Goal: Task Accomplishment & Management: Manage account settings

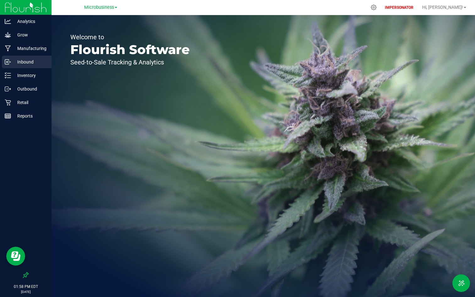
click at [27, 68] on div "Inbound" at bounding box center [27, 62] width 50 height 13
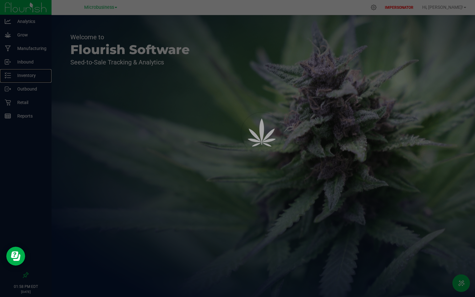
click at [23, 78] on p "Inventory" at bounding box center [30, 76] width 38 height 8
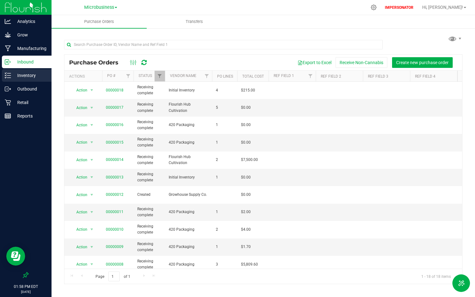
click at [23, 74] on p "Inventory" at bounding box center [30, 76] width 38 height 8
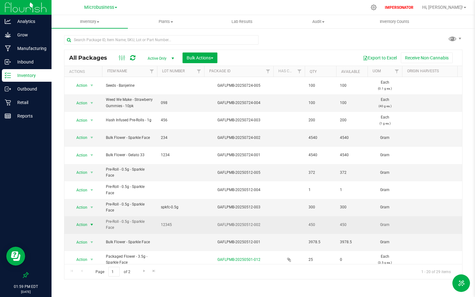
click at [82, 221] on span "Action" at bounding box center [79, 224] width 17 height 9
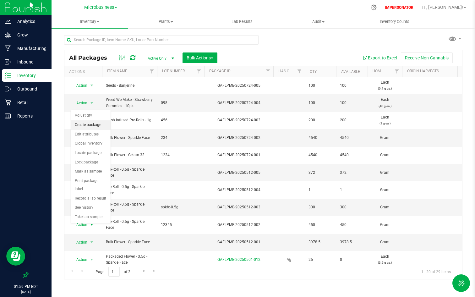
click at [93, 125] on li "Create package" at bounding box center [91, 124] width 40 height 9
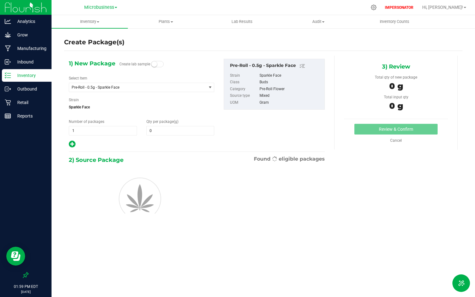
type input "0.0000"
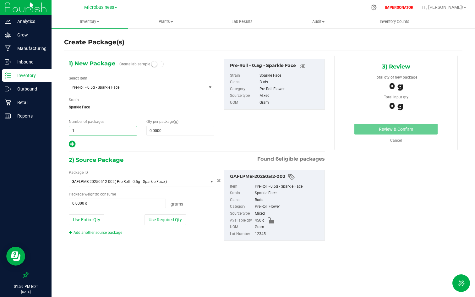
click at [93, 133] on span "1 1" at bounding box center [103, 130] width 68 height 9
type input "5"
click at [162, 131] on span at bounding box center [180, 130] width 68 height 9
type input "25"
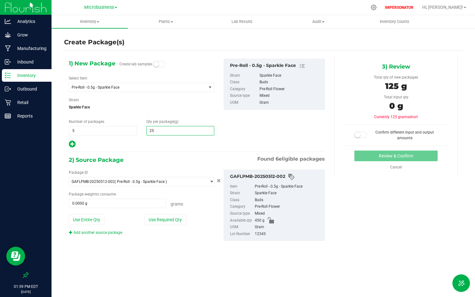
type input "25.0000"
click at [155, 146] on div at bounding box center [142, 144] width 146 height 8
click at [168, 222] on button "Use Required Qty" at bounding box center [165, 219] width 41 height 11
type input "125.0000 g"
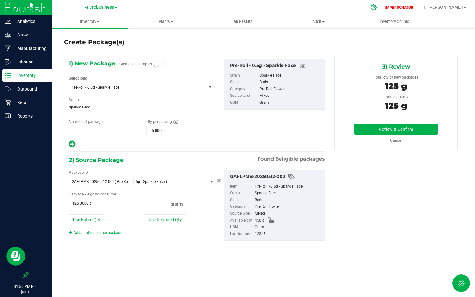
click at [378, 7] on div at bounding box center [374, 7] width 9 height 7
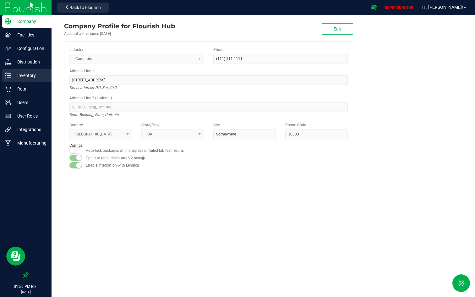
click at [28, 76] on p "Inventory" at bounding box center [30, 76] width 38 height 8
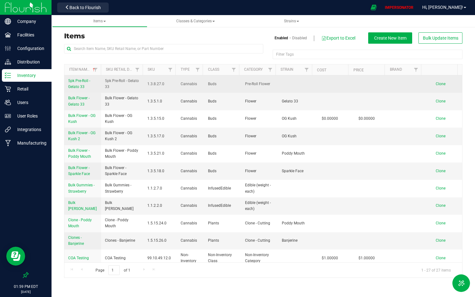
click at [78, 84] on link "5pk Pre-Roll - Gelato 33" at bounding box center [82, 84] width 29 height 12
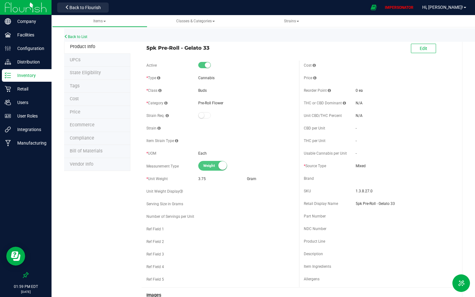
drag, startPoint x: 141, startPoint y: 49, endPoint x: 236, endPoint y: 51, distance: 94.6
click at [236, 51] on div "5pk Pre-Roll - Gelato 33" at bounding box center [220, 46] width 157 height 11
click at [236, 51] on span "5pk Pre-Roll - Gelato 33" at bounding box center [220, 48] width 148 height 8
click at [91, 7] on span "Back to Flourish" at bounding box center [84, 7] width 31 height 5
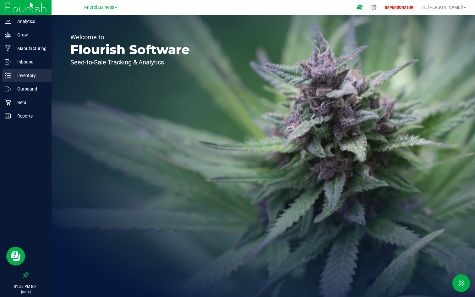
click at [29, 74] on p "Inventory" at bounding box center [30, 76] width 38 height 8
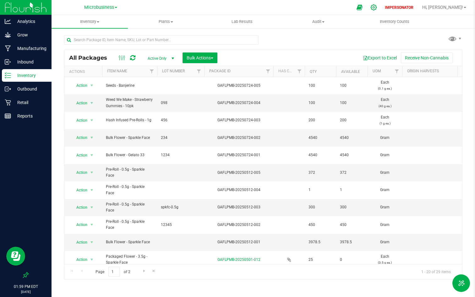
click at [377, 6] on icon at bounding box center [374, 7] width 7 height 7
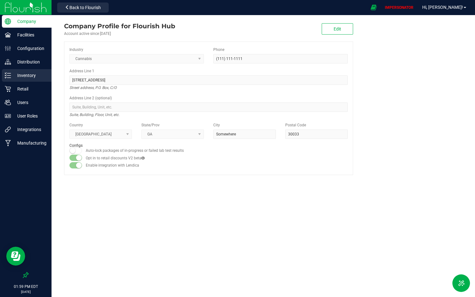
click at [34, 76] on p "Inventory" at bounding box center [30, 76] width 38 height 8
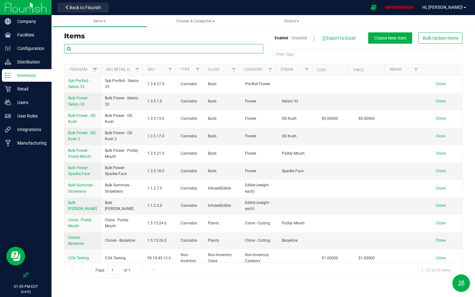
click at [159, 45] on input "text" at bounding box center [163, 48] width 199 height 9
click at [376, 40] on span "Create New Item" at bounding box center [390, 38] width 32 height 5
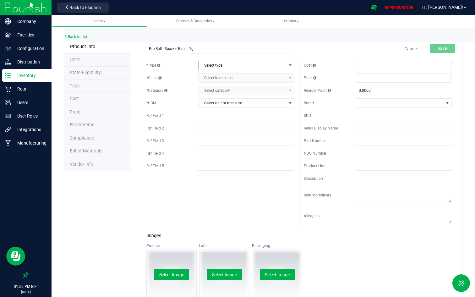
type input "Pre-Roll - Sparkle Face - 1g"
click at [230, 64] on span "Select type" at bounding box center [243, 65] width 88 height 9
click at [220, 78] on li "Cannabis" at bounding box center [244, 75] width 94 height 9
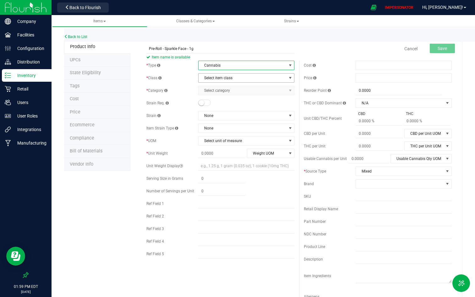
click at [221, 78] on span "Select item class" at bounding box center [243, 78] width 88 height 9
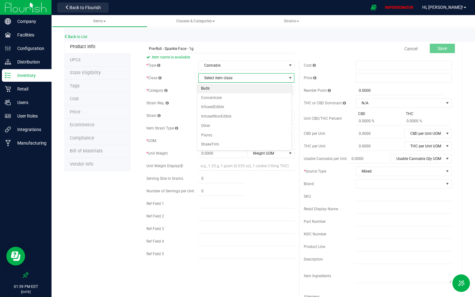
click at [221, 89] on li "Buds" at bounding box center [244, 88] width 94 height 9
click at [222, 92] on span "Select category" at bounding box center [243, 90] width 88 height 9
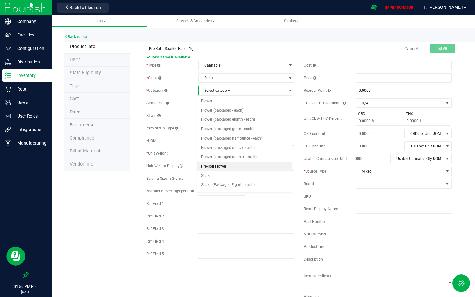
click at [234, 165] on li "Pre-Roll Flower" at bounding box center [244, 166] width 94 height 9
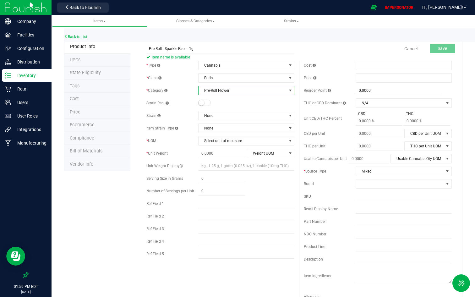
click at [205, 100] on span at bounding box center [204, 103] width 13 height 6
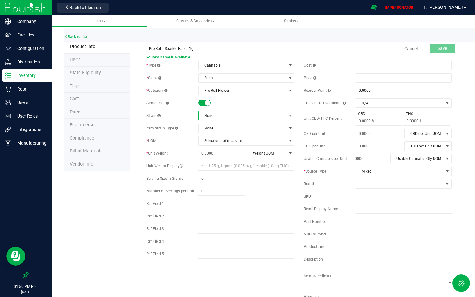
click at [212, 114] on span "None" at bounding box center [243, 115] width 88 height 9
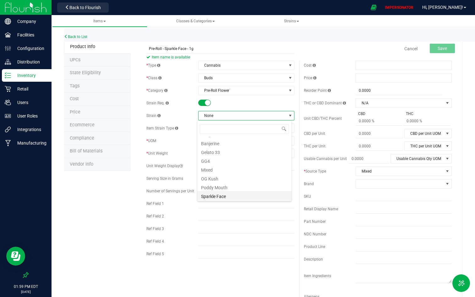
click at [233, 196] on li "Sparkle Face" at bounding box center [244, 195] width 94 height 9
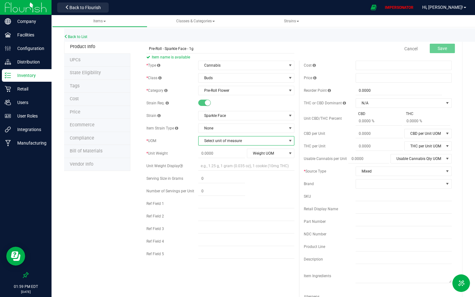
click at [225, 138] on span "Select unit of measure" at bounding box center [243, 140] width 88 height 9
click at [211, 153] on li "Each" at bounding box center [244, 151] width 94 height 9
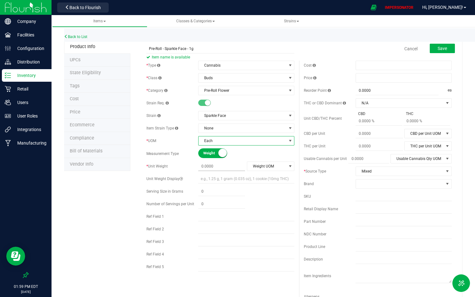
click at [211, 165] on span at bounding box center [221, 166] width 47 height 9
type input "1"
type input "1.0000"
click at [264, 166] on span "Weight UOM" at bounding box center [266, 166] width 39 height 9
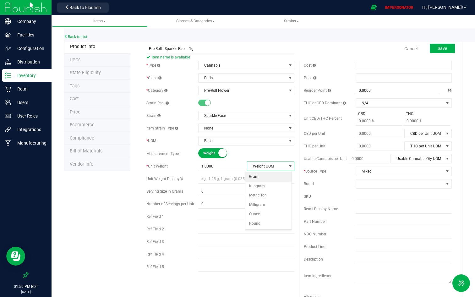
click at [254, 176] on li "Gram" at bounding box center [268, 176] width 46 height 9
click at [360, 57] on form "Pre-Roll - Sparkle Face - 1g Item name is available Cancel Save * Type Cannabis…" at bounding box center [299, 282] width 315 height 482
click at [427, 44] on button "Save" at bounding box center [442, 48] width 25 height 9
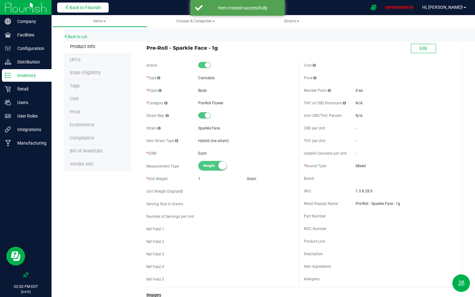
click at [81, 9] on span "Back to Flourish" at bounding box center [84, 7] width 31 height 5
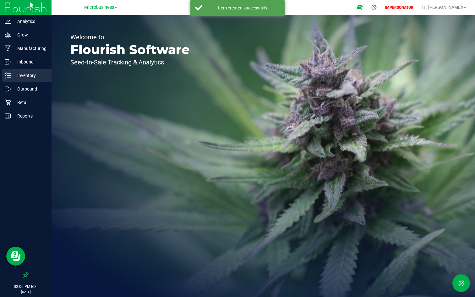
click at [30, 77] on p "Inventory" at bounding box center [30, 76] width 38 height 8
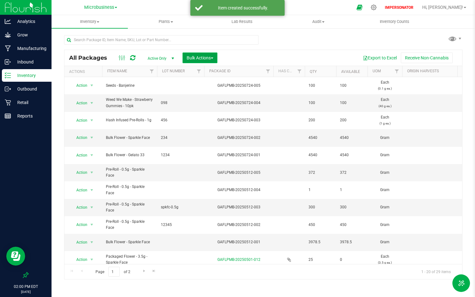
click at [209, 61] on button "Bulk Actions" at bounding box center [200, 57] width 35 height 11
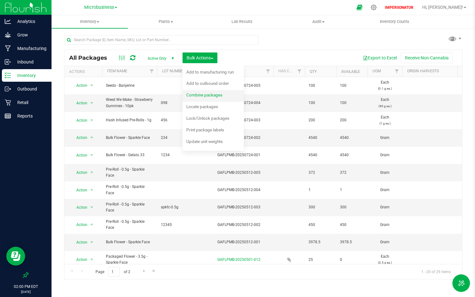
click at [207, 98] on div "Combine packages" at bounding box center [208, 96] width 45 height 10
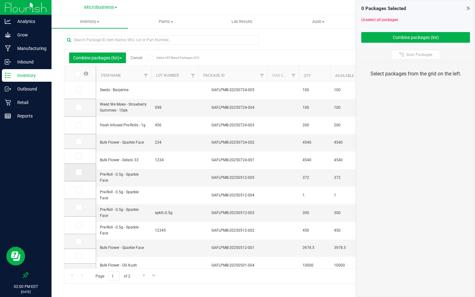
click at [79, 172] on icon at bounding box center [78, 172] width 4 height 0
click at [0, 0] on input "checkbox" at bounding box center [0, 0] width 0 height 0
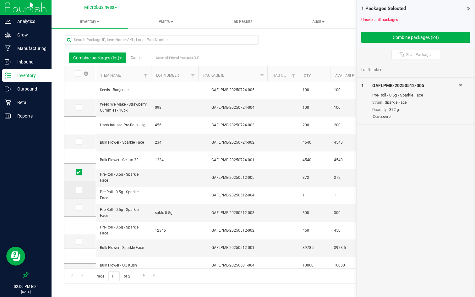
click at [80, 190] on icon at bounding box center [78, 190] width 4 height 0
click at [0, 0] on input "checkbox" at bounding box center [0, 0] width 0 height 0
click at [79, 205] on span at bounding box center [79, 207] width 6 height 6
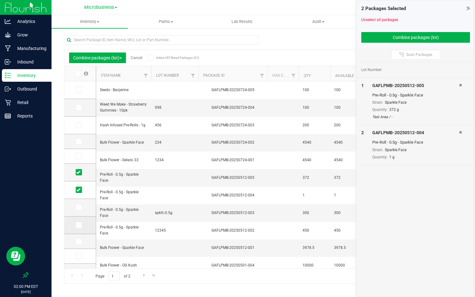
click at [79, 221] on td at bounding box center [79, 226] width 31 height 18
click at [77, 204] on td at bounding box center [79, 208] width 31 height 18
click at [77, 207] on icon at bounding box center [78, 207] width 4 height 0
click at [0, 0] on input "checkbox" at bounding box center [0, 0] width 0 height 0
click at [78, 225] on icon at bounding box center [78, 225] width 4 height 0
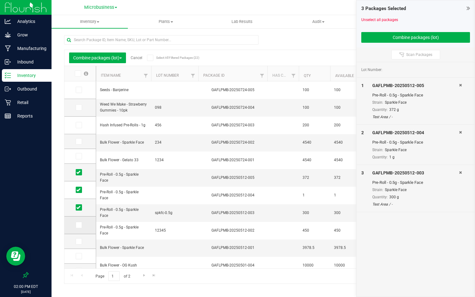
click at [0, 0] on input "checkbox" at bounding box center [0, 0] width 0 height 0
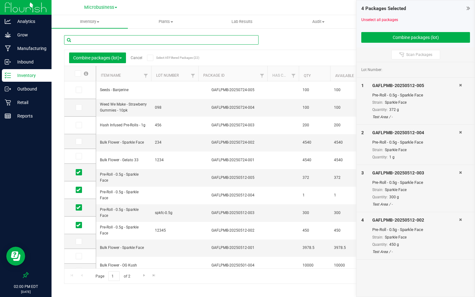
click at [144, 41] on input "text" at bounding box center [161, 39] width 195 height 9
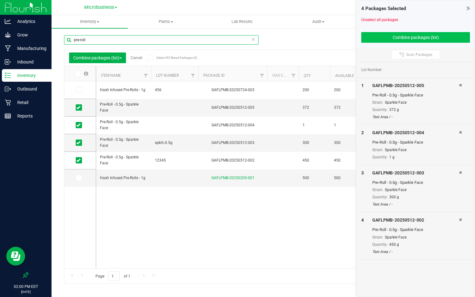
type input "pre-roll"
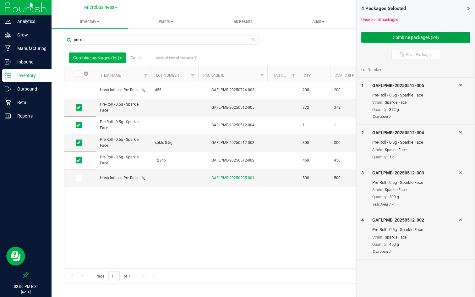
click at [427, 38] on button "Combine packages (lot)" at bounding box center [415, 37] width 109 height 11
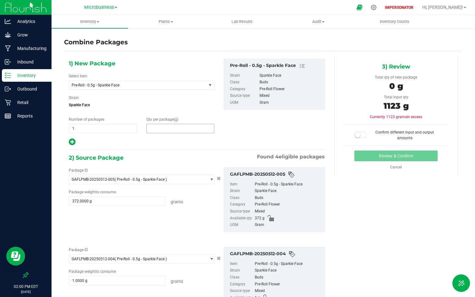
click at [163, 131] on span at bounding box center [180, 128] width 68 height 9
type input "1123"
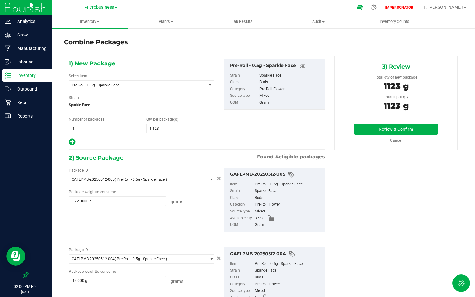
click at [155, 151] on div "1) New Package Select Item Pre-Roll - 0.5g - Sparkle Face 5pk Pre-Roll - Gelato…" at bounding box center [197, 277] width 266 height 442
click at [175, 81] on span "Pre-Roll - 0.5g - Sparkle Face" at bounding box center [137, 85] width 137 height 9
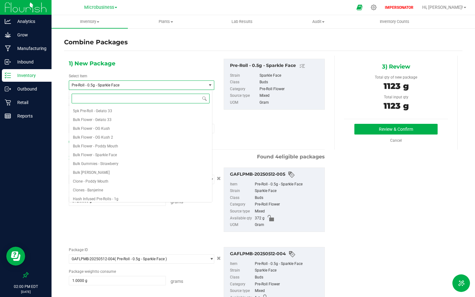
scroll to position [108, 0]
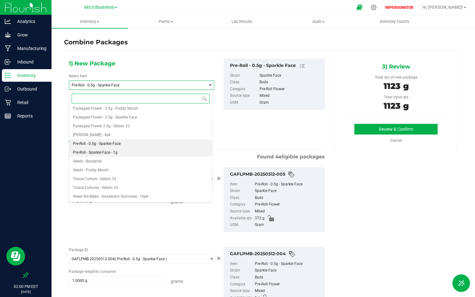
click at [108, 151] on span "Pre-Roll - Sparkle Face - 1g" at bounding box center [95, 152] width 45 height 4
type input "0"
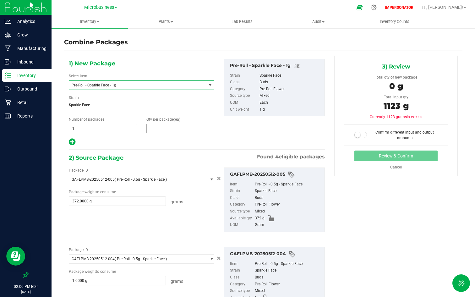
click at [167, 129] on span at bounding box center [180, 128] width 68 height 9
type input "1123"
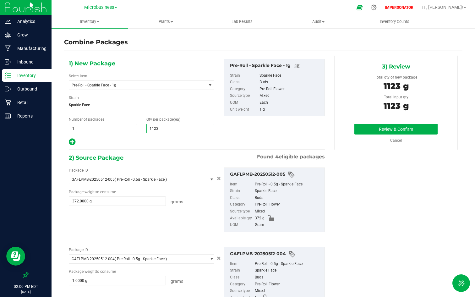
type input "1,123"
click at [177, 156] on div "2) Source Package Found 4 eligible packages" at bounding box center [197, 157] width 256 height 9
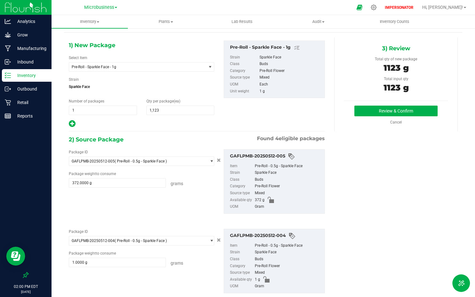
scroll to position [0, 0]
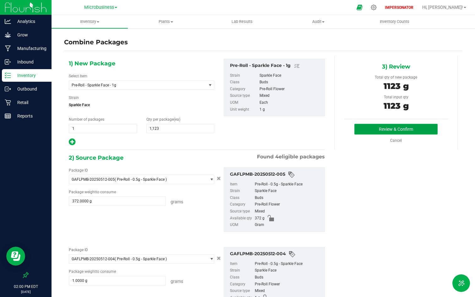
click at [404, 131] on button "Review & Confirm" at bounding box center [396, 129] width 83 height 11
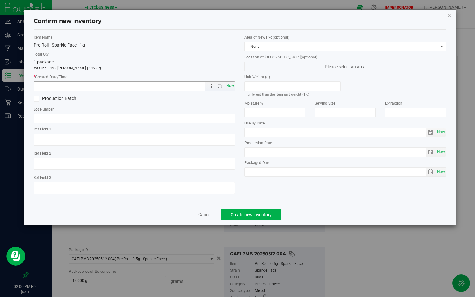
click at [229, 89] on span "Now" at bounding box center [230, 85] width 11 height 9
type input "[DATE] 2:00 PM"
click at [237, 214] on span "Create new inventory" at bounding box center [251, 214] width 41 height 5
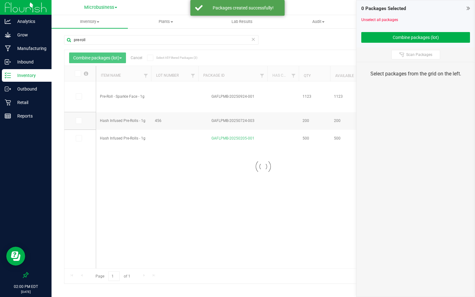
click at [142, 58] on link "Cancel" at bounding box center [137, 58] width 12 height 4
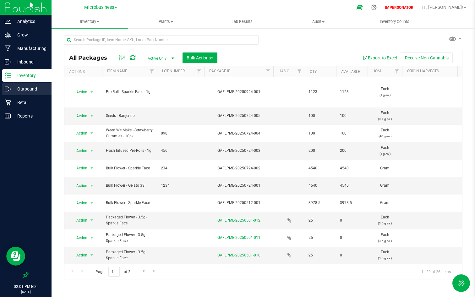
click at [31, 88] on p "Outbound" at bounding box center [30, 89] width 38 height 8
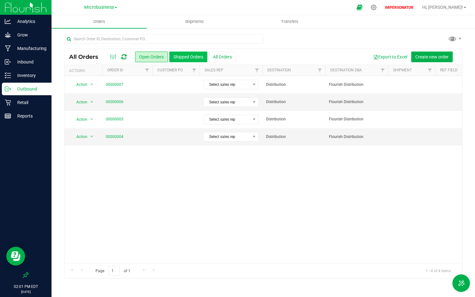
click at [198, 58] on button "Shipped Orders" at bounding box center [188, 57] width 38 height 11
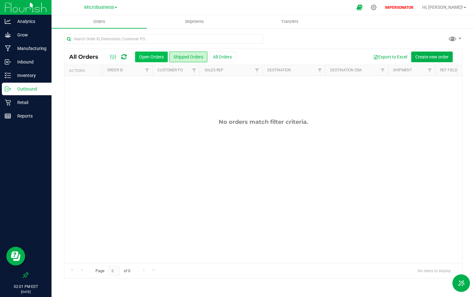
click at [144, 57] on button "Open Orders" at bounding box center [151, 57] width 33 height 11
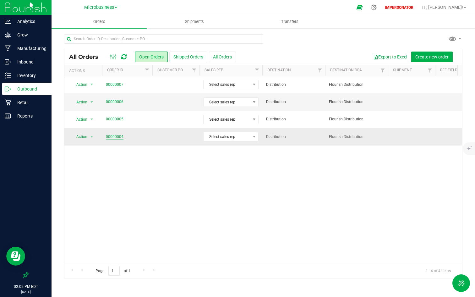
click at [117, 137] on link "00000004" at bounding box center [115, 137] width 18 height 6
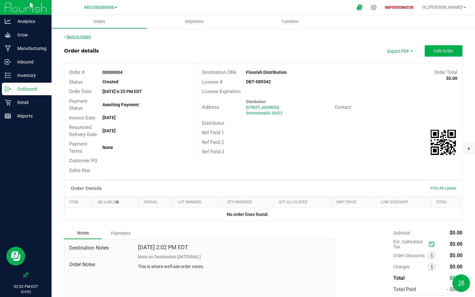
click at [91, 37] on link "Back to Orders" at bounding box center [77, 37] width 27 height 4
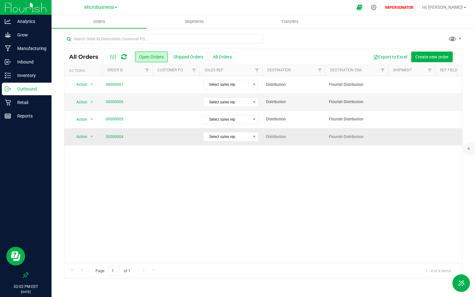
click at [84, 136] on span "Action" at bounding box center [79, 136] width 17 height 9
click at [94, 148] on li "Cancel order" at bounding box center [94, 147] width 47 height 9
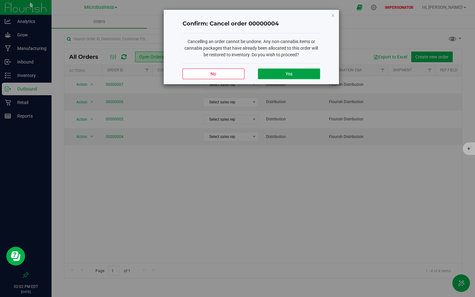
click at [295, 74] on button "Yes" at bounding box center [289, 74] width 62 height 11
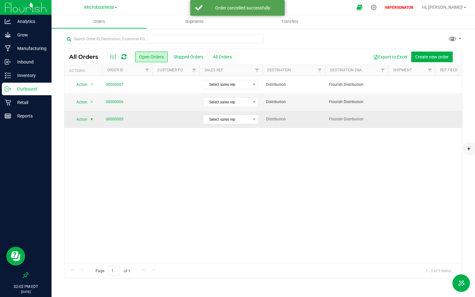
click at [79, 120] on span "Action" at bounding box center [79, 119] width 17 height 9
click at [144, 124] on td "00000005" at bounding box center [127, 119] width 50 height 17
click at [119, 120] on link "00000005" at bounding box center [115, 119] width 18 height 6
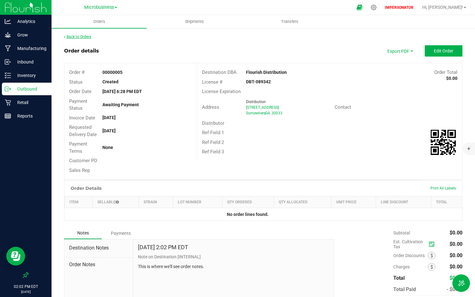
click at [91, 37] on link "Back to Orders" at bounding box center [77, 37] width 27 height 4
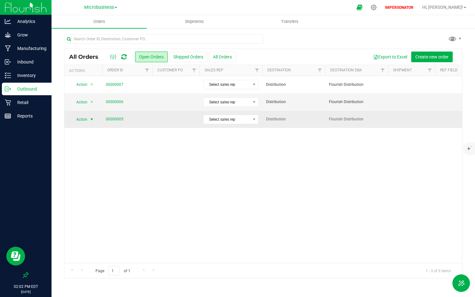
click at [83, 120] on span "Action" at bounding box center [79, 119] width 17 height 9
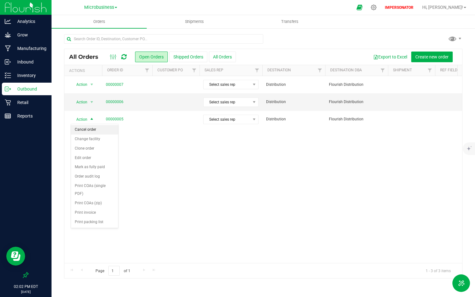
click at [92, 131] on li "Cancel order" at bounding box center [94, 129] width 47 height 9
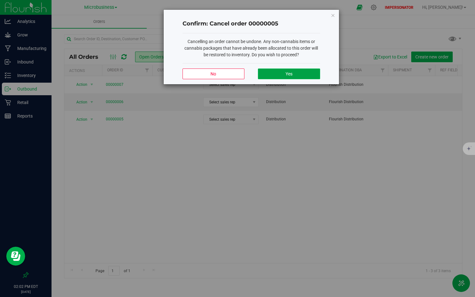
click at [294, 73] on button "Yes" at bounding box center [289, 74] width 62 height 11
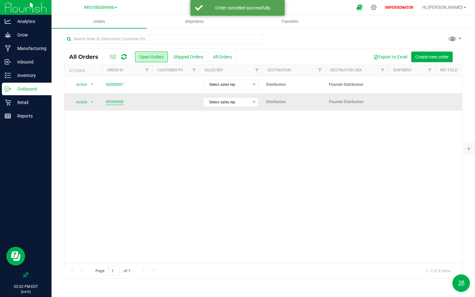
click at [115, 101] on link "00000006" at bounding box center [115, 102] width 18 height 6
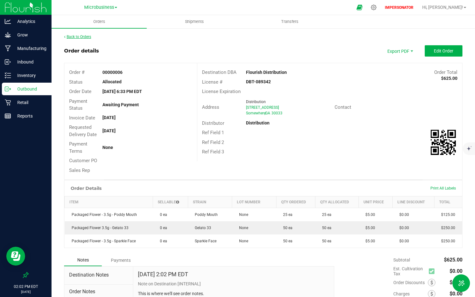
click at [85, 37] on link "Back to Orders" at bounding box center [77, 37] width 27 height 4
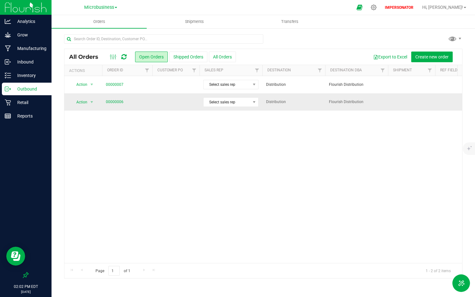
click at [85, 102] on span "Action" at bounding box center [79, 102] width 17 height 9
click at [89, 115] on li "Cancel order" at bounding box center [94, 112] width 47 height 9
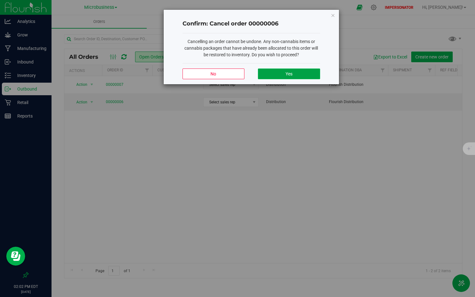
click at [292, 75] on span "Yes" at bounding box center [289, 73] width 7 height 5
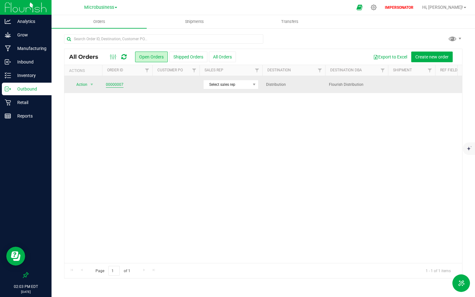
click at [111, 84] on link "00000007" at bounding box center [115, 85] width 18 height 6
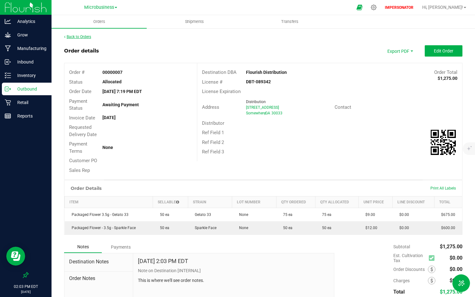
click at [85, 38] on link "Back to Orders" at bounding box center [77, 37] width 27 height 4
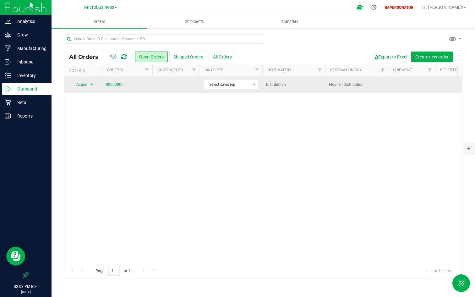
click at [83, 85] on span "Action" at bounding box center [79, 84] width 17 height 9
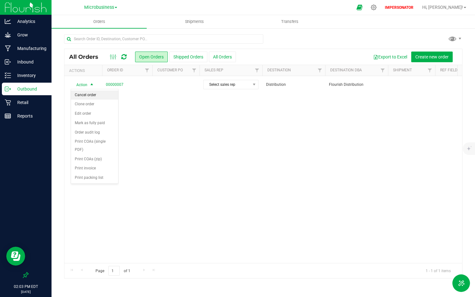
click at [85, 97] on li "Cancel order" at bounding box center [94, 95] width 47 height 9
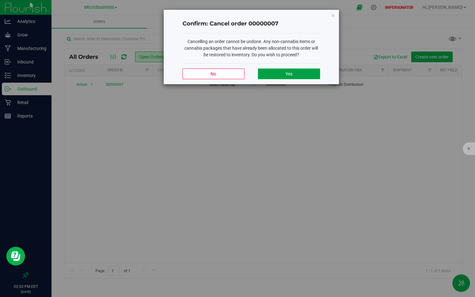
click at [282, 76] on button "Yes" at bounding box center [289, 74] width 62 height 11
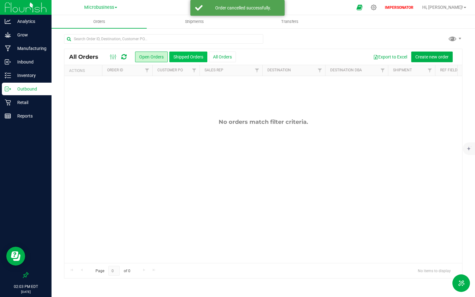
click at [191, 59] on button "Shipped Orders" at bounding box center [188, 57] width 38 height 11
click at [150, 52] on button "Open Orders" at bounding box center [151, 57] width 33 height 11
click at [38, 79] on div "Inventory" at bounding box center [27, 75] width 50 height 13
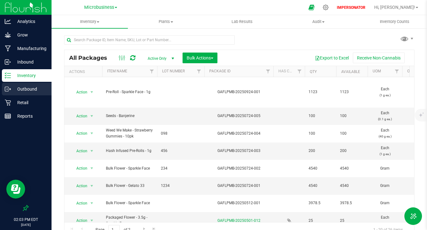
drag, startPoint x: 407, startPoint y: 88, endPoint x: 24, endPoint y: 88, distance: 383.4
click at [24, 88] on p "Outbound" at bounding box center [30, 89] width 38 height 8
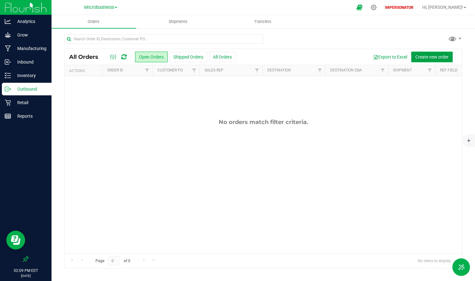
click at [427, 56] on span "Create new order" at bounding box center [431, 56] width 33 height 5
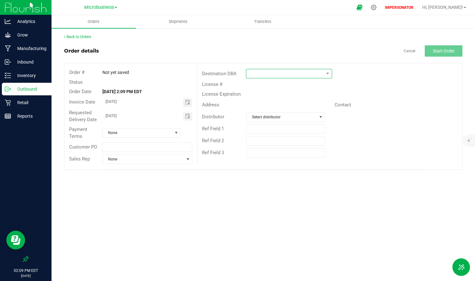
click at [283, 73] on span at bounding box center [284, 73] width 77 height 9
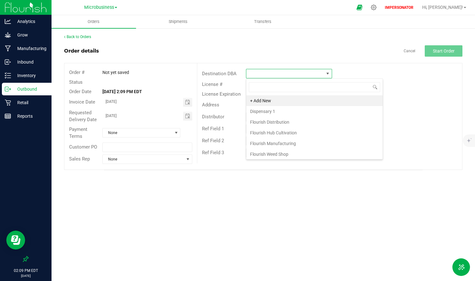
scroll to position [9, 86]
click at [277, 120] on li "Flourish Distribution" at bounding box center [314, 122] width 136 height 11
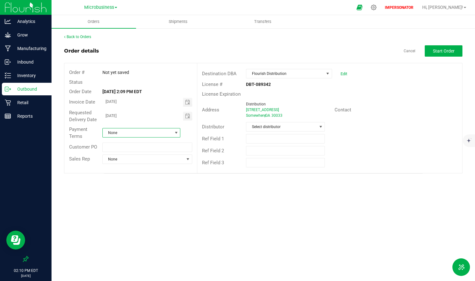
click at [157, 133] on span "None" at bounding box center [138, 132] width 70 height 9
click at [179, 120] on div "Requested Delivery Date [DATE]" at bounding box center [130, 116] width 133 height 17
click at [166, 132] on span "None" at bounding box center [138, 132] width 70 height 9
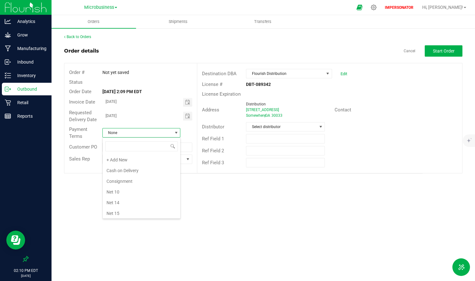
click at [204, 52] on div "Order details Cancel Start Order" at bounding box center [263, 50] width 399 height 11
drag, startPoint x: 70, startPoint y: 146, endPoint x: 102, endPoint y: 146, distance: 31.7
click at [102, 146] on div "Customer PO" at bounding box center [130, 147] width 133 height 12
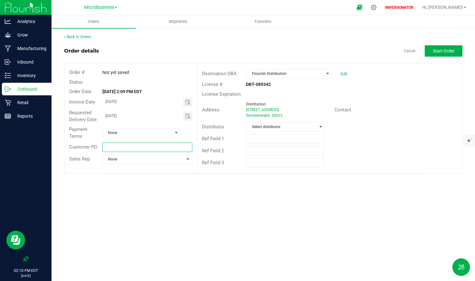
click at [123, 146] on input "text" at bounding box center [147, 146] width 90 height 9
click at [83, 144] on span "Customer PO" at bounding box center [83, 147] width 28 height 6
click at [156, 164] on div "Sales Rep None" at bounding box center [130, 159] width 133 height 12
click at [157, 161] on span "None" at bounding box center [144, 159] width 82 height 9
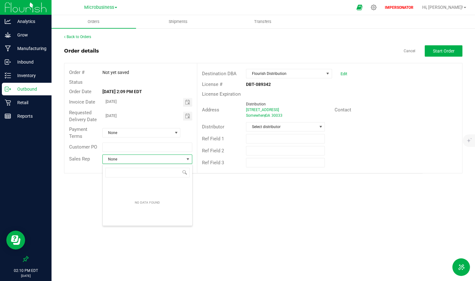
click at [212, 172] on div "Destination DBA Flourish Distribution Edit License # DBT-089342 License Expirat…" at bounding box center [329, 118] width 265 height 110
click at [427, 51] on span "Start Order" at bounding box center [444, 50] width 22 height 5
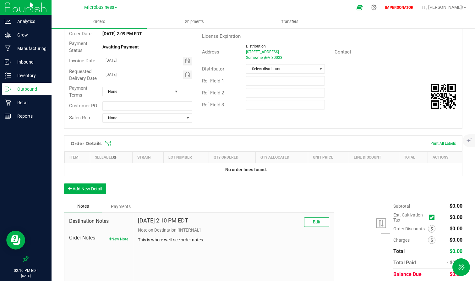
scroll to position [58, 0]
click at [87, 188] on button "Add New Detail" at bounding box center [85, 188] width 42 height 11
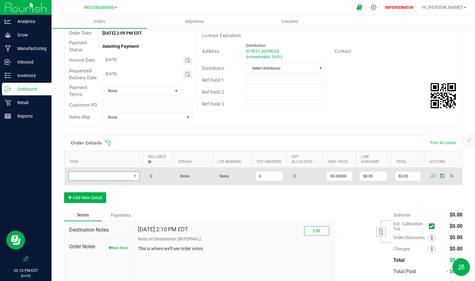
click at [119, 175] on span "NO DATA FOUND" at bounding box center [100, 176] width 63 height 9
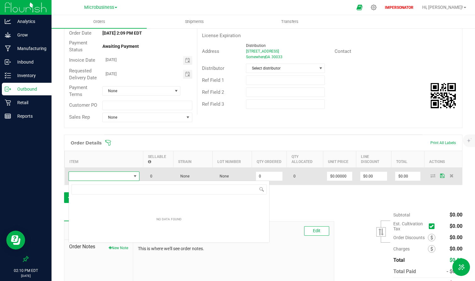
scroll to position [9, 71]
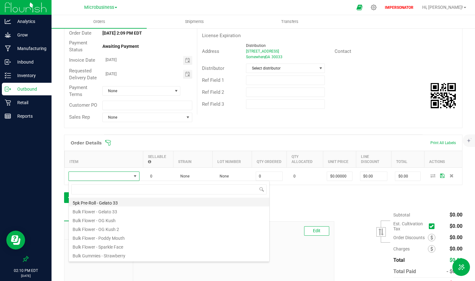
click at [105, 202] on li "5pk Pre-Roll - Gelato 33" at bounding box center [169, 201] width 201 height 9
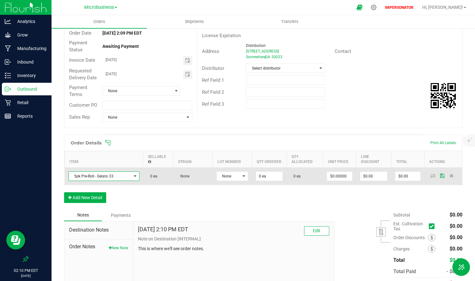
click at [99, 177] on span "5pk Pre-Roll - Gelato 33" at bounding box center [100, 176] width 63 height 9
drag, startPoint x: 147, startPoint y: 175, endPoint x: 163, endPoint y: 175, distance: 16.0
click at [163, 175] on td "0 ea" at bounding box center [158, 175] width 30 height 17
click at [103, 176] on span "5pk Pre-Roll - Gelato 33" at bounding box center [100, 176] width 63 height 9
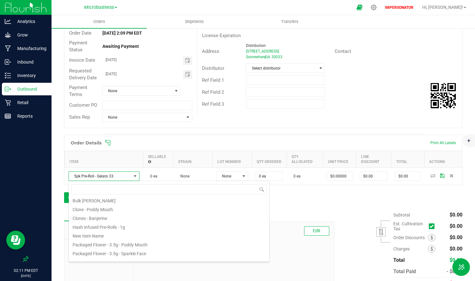
scroll to position [84, 0]
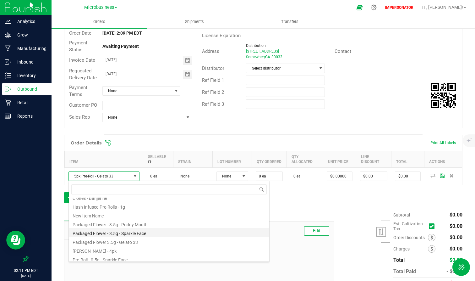
click at [133, 229] on li "Packaged Flower - 3.5g - Sparkle Face" at bounding box center [169, 232] width 201 height 9
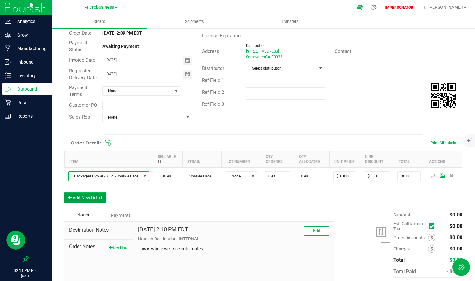
click at [81, 197] on button "Add New Detail" at bounding box center [85, 197] width 42 height 11
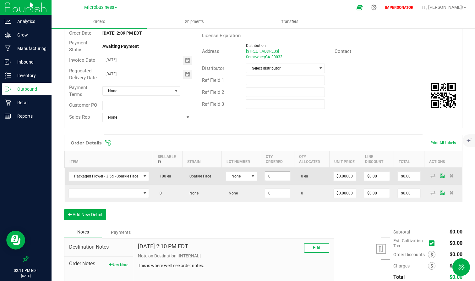
click at [272, 179] on input "0" at bounding box center [277, 176] width 25 height 9
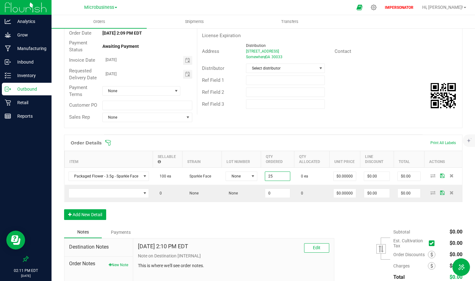
type input "25 ea"
click at [269, 214] on div "Order Details Print All Labels Item Sellable Strain Lot Number Qty Ordered Qty …" at bounding box center [263, 180] width 399 height 91
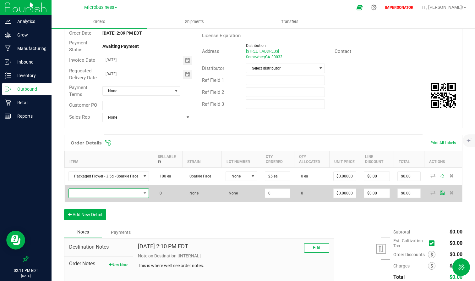
click at [127, 190] on span "NO DATA FOUND" at bounding box center [105, 193] width 72 height 9
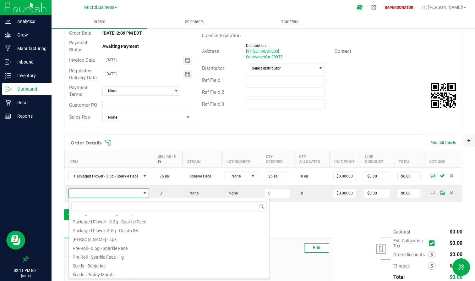
scroll to position [113, 0]
click at [115, 229] on li "Pre-Roll - Sparkle Face - 1g" at bounding box center [169, 255] width 201 height 9
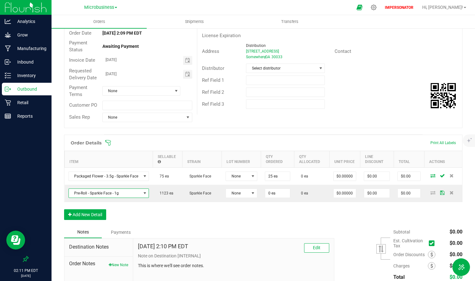
click at [270, 229] on div "Notes Payments" at bounding box center [197, 232] width 266 height 12
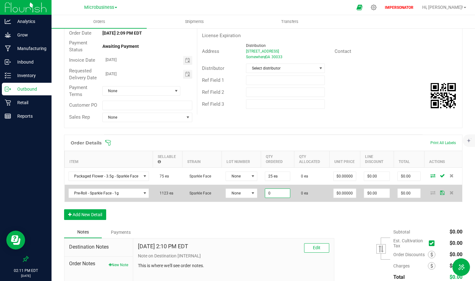
click at [272, 194] on input "0" at bounding box center [277, 193] width 25 height 9
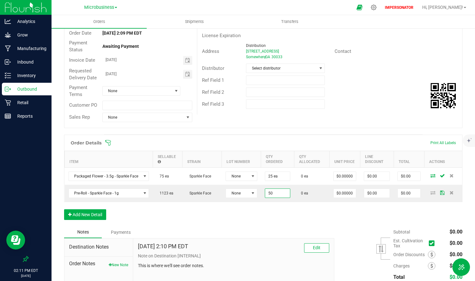
type input "50 ea"
click at [280, 229] on div "Notes Payments" at bounding box center [197, 232] width 266 height 12
click at [87, 212] on button "Add New Detail" at bounding box center [85, 214] width 42 height 11
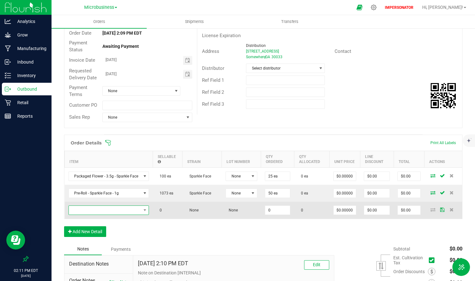
click at [99, 211] on span "NO DATA FOUND" at bounding box center [105, 210] width 72 height 9
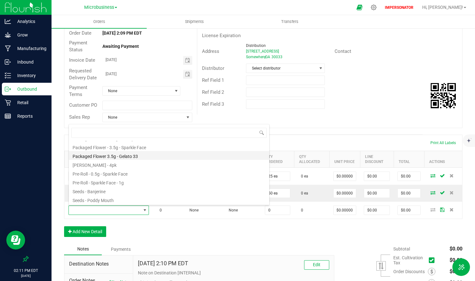
click at [148, 155] on li "Packaged Flower 3.5g - Gelato 33" at bounding box center [169, 155] width 201 height 9
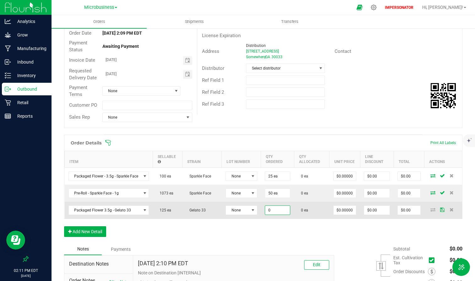
click at [271, 209] on input "0" at bounding box center [277, 210] width 25 height 9
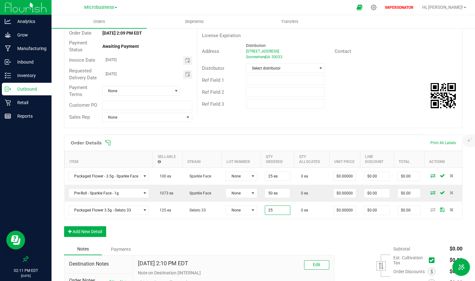
type input "25 ea"
click at [284, 229] on div "Order Details Print All Labels Item Sellable Strain Lot Number Qty Ordered Qty …" at bounding box center [263, 189] width 399 height 108
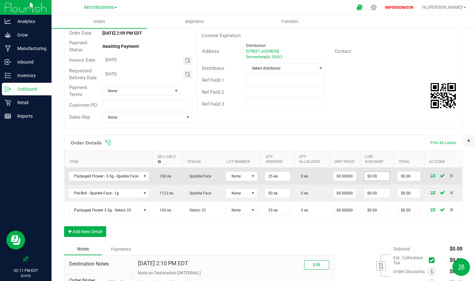
type input "0"
click at [374, 178] on input "0" at bounding box center [376, 176] width 25 height 9
type input "0"
type input "$0.00"
click at [341, 176] on input "0" at bounding box center [345, 176] width 22 height 9
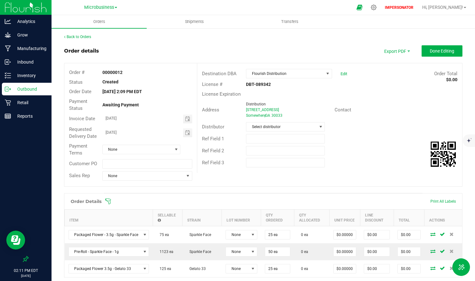
scroll to position [124, 0]
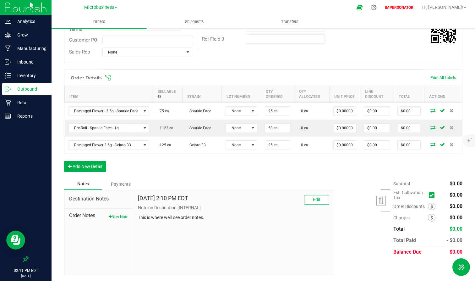
click at [250, 176] on div "Order Details Print All Labels Item Sellable Strain Lot Number Qty Ordered Qty …" at bounding box center [263, 123] width 399 height 108
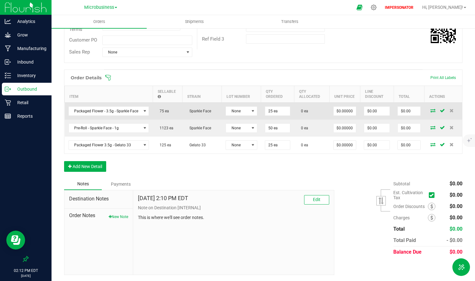
drag, startPoint x: 154, startPoint y: 111, endPoint x: 171, endPoint y: 111, distance: 17.3
click at [172, 111] on td "75 ea" at bounding box center [168, 110] width 30 height 17
click at [171, 111] on td "75 ea" at bounding box center [168, 110] width 30 height 17
click at [276, 111] on input "25" at bounding box center [277, 111] width 25 height 9
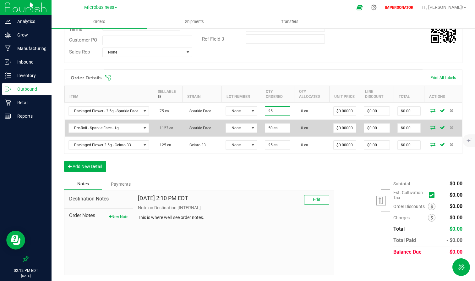
type input "25 ea"
click at [275, 133] on td "50 ea" at bounding box center [277, 127] width 33 height 17
click at [279, 127] on input "50" at bounding box center [277, 128] width 25 height 9
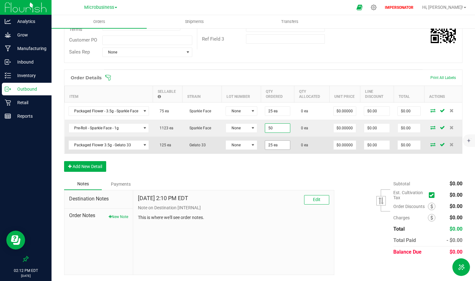
type input "50 ea"
click at [278, 145] on input "25" at bounding box center [277, 144] width 25 height 9
type input "25 ea"
drag, startPoint x: 158, startPoint y: 146, endPoint x: 183, endPoint y: 146, distance: 24.5
click at [183, 146] on outbound-order-line-row "Packaged Flower 3.5g - Gelato 33 125 ea Gelato 33 None 25 ea 0 ea $0.00000 $0.0…" at bounding box center [264, 144] width 398 height 17
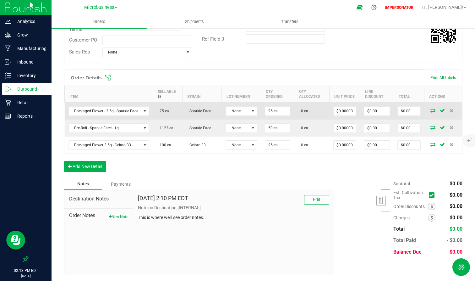
click at [427, 108] on icon at bounding box center [433, 110] width 5 height 4
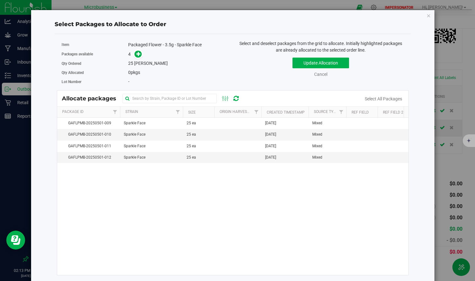
drag, startPoint x: 127, startPoint y: 64, endPoint x: 185, endPoint y: 64, distance: 58.1
click at [185, 64] on div "Qty Ordered 25 [PERSON_NAME]" at bounding box center [145, 63] width 167 height 9
click at [185, 64] on div "25 [PERSON_NAME]" at bounding box center [178, 63] width 100 height 7
drag, startPoint x: 124, startPoint y: 63, endPoint x: 154, endPoint y: 64, distance: 29.6
click at [154, 64] on div "Qty Ordered 25 [PERSON_NAME]" at bounding box center [145, 63] width 167 height 9
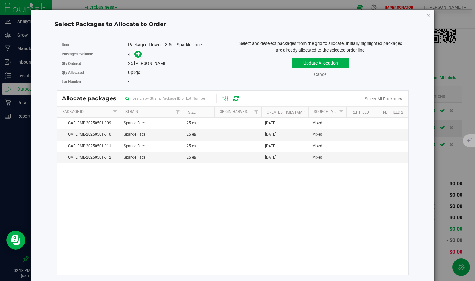
click at [154, 64] on div "25 [PERSON_NAME]" at bounding box center [178, 63] width 100 height 7
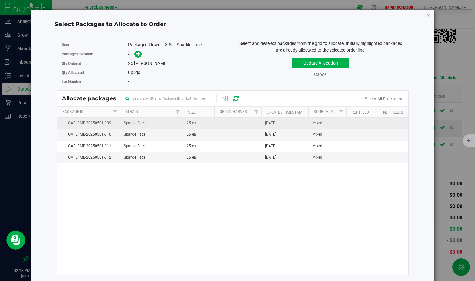
click at [228, 123] on td at bounding box center [237, 123] width 47 height 11
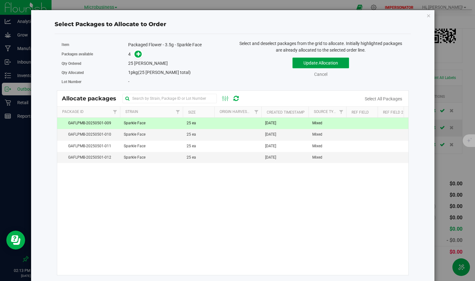
click at [316, 61] on button "Update Allocation" at bounding box center [321, 63] width 57 height 11
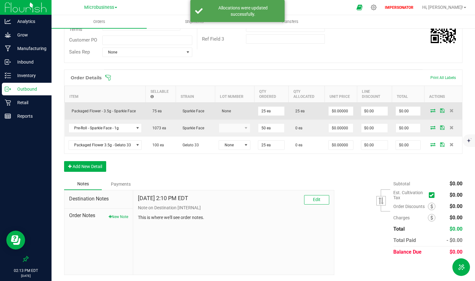
drag, startPoint x: 310, startPoint y: 111, endPoint x: 287, endPoint y: 111, distance: 22.9
click at [289, 111] on td "25 ea" at bounding box center [307, 110] width 36 height 17
click at [296, 118] on td "25 ea" at bounding box center [307, 110] width 36 height 17
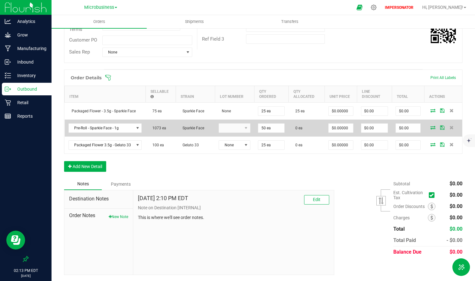
click at [234, 127] on kendo-dropdownlist at bounding box center [235, 127] width 32 height 9
click at [242, 126] on kendo-dropdownlist at bounding box center [235, 127] width 32 height 9
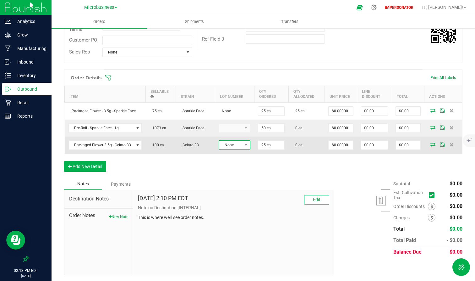
click at [237, 148] on span "None" at bounding box center [230, 144] width 23 height 9
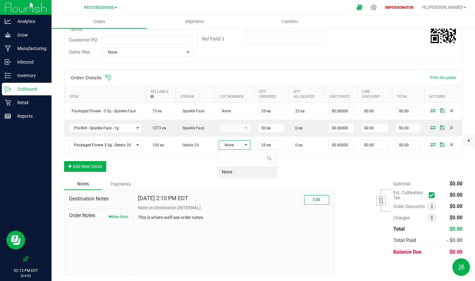
scroll to position [9, 32]
click at [295, 161] on div "Order Details Print All Labels Item Sellable Strain Lot Number Qty Ordered Qty …" at bounding box center [263, 123] width 399 height 108
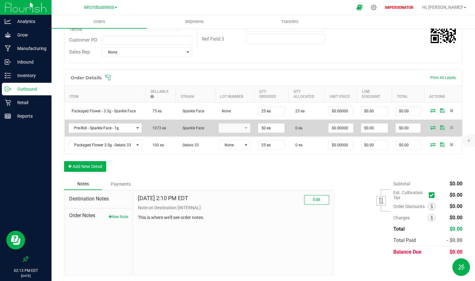
click at [427, 127] on icon at bounding box center [433, 127] width 5 height 4
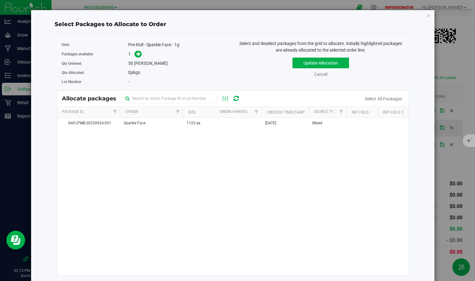
drag, startPoint x: 124, startPoint y: 62, endPoint x: 178, endPoint y: 71, distance: 54.5
click at [178, 71] on div "Item Pre-Roll - Sparkle Face - 1g Packages available 1 Qty Ordered 50 [PERSON_N…" at bounding box center [145, 63] width 176 height 46
click at [178, 71] on div "0 pkgs" at bounding box center [178, 72] width 100 height 7
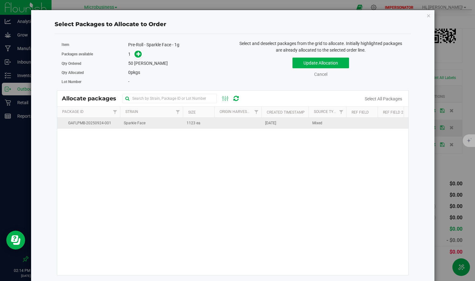
click at [229, 124] on td at bounding box center [237, 123] width 47 height 11
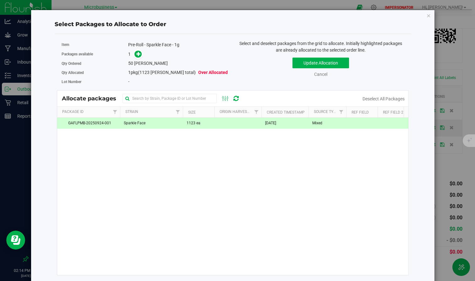
drag, startPoint x: 179, startPoint y: 73, endPoint x: 216, endPoint y: 76, distance: 36.9
click at [216, 75] on div "1 pkg (1123 [PERSON_NAME] total) Over Allocated" at bounding box center [178, 72] width 100 height 7
click at [216, 76] on div "Qty Allocated 1 pkg (1123 [PERSON_NAME] total) Over Allocated" at bounding box center [145, 72] width 167 height 9
drag, startPoint x: 184, startPoint y: 124, endPoint x: 206, endPoint y: 123, distance: 22.0
click at [206, 123] on td "1123 ea" at bounding box center [198, 123] width 31 height 11
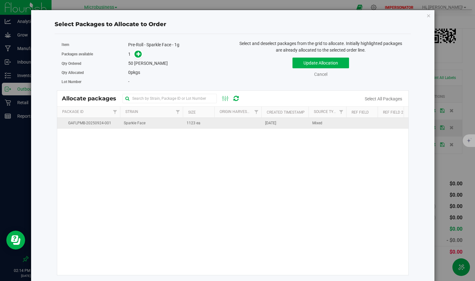
click at [227, 125] on td at bounding box center [237, 123] width 47 height 11
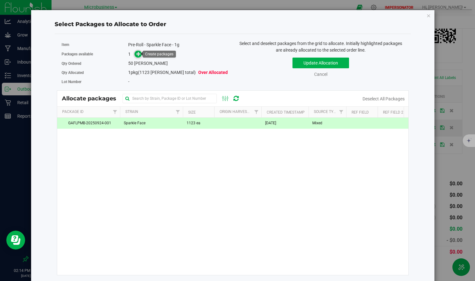
click at [138, 53] on icon at bounding box center [138, 54] width 4 height 4
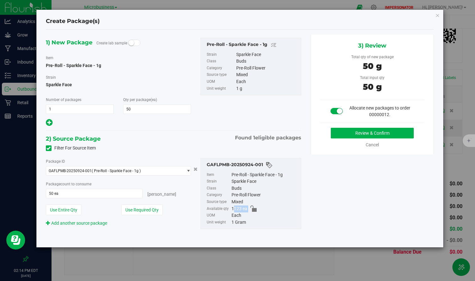
drag, startPoint x: 232, startPoint y: 208, endPoint x: 250, endPoint y: 208, distance: 17.6
click at [250, 208] on div "1123 ea" at bounding box center [265, 208] width 67 height 7
click at [341, 192] on div "1) New Package Create lab sample Item Pre-Roll - Sparkle Face - 1g [GEOGRAPHIC_…" at bounding box center [240, 139] width 398 height 208
click at [386, 134] on button "Review & Confirm" at bounding box center [372, 133] width 83 height 11
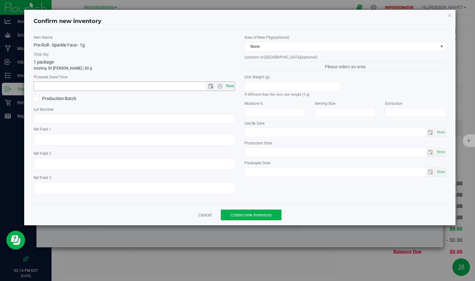
click at [229, 84] on span "Now" at bounding box center [230, 85] width 11 height 9
type input "[DATE] 2:14 PM"
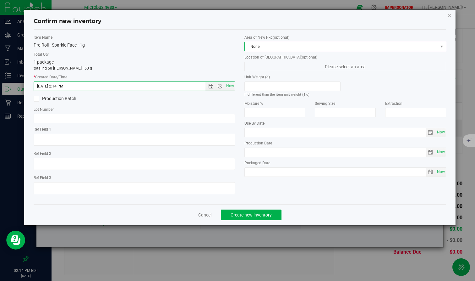
click at [290, 43] on span "None" at bounding box center [341, 46] width 193 height 9
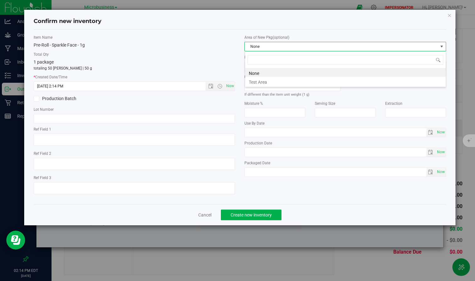
scroll to position [9, 201]
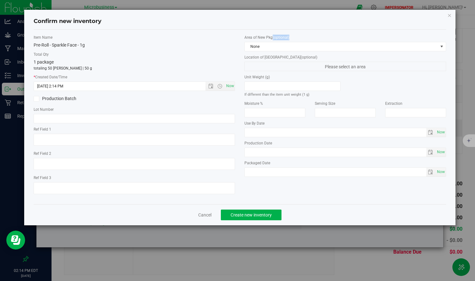
drag, startPoint x: 243, startPoint y: 37, endPoint x: 324, endPoint y: 39, distance: 81.4
click at [324, 39] on div "Area of New Pkg (optional) None Location of [GEOGRAPHIC_DATA] (optional) Please…" at bounding box center [345, 107] width 211 height 145
click at [324, 39] on label "Area of New Pkg (optional)" at bounding box center [345, 38] width 201 height 6
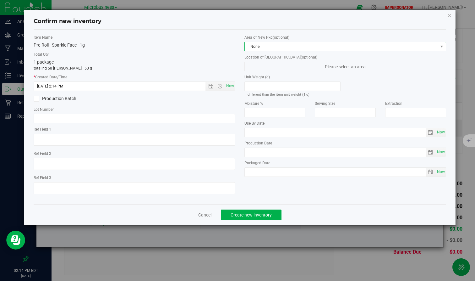
click at [311, 50] on span "None" at bounding box center [341, 46] width 193 height 9
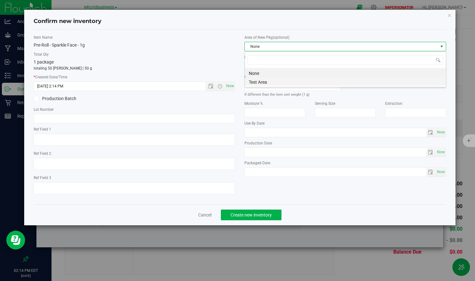
click at [276, 79] on li "Test Area" at bounding box center [345, 81] width 201 height 9
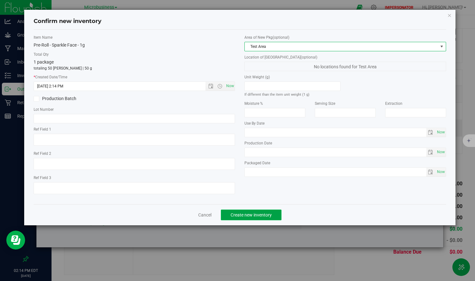
click at [252, 213] on span "Create new inventory" at bounding box center [251, 214] width 41 height 5
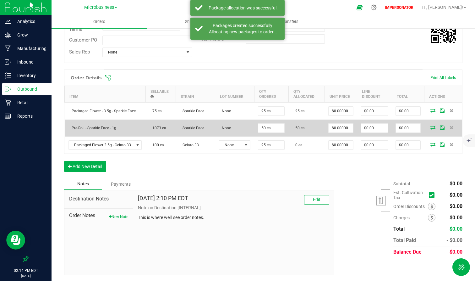
drag, startPoint x: 294, startPoint y: 128, endPoint x: 310, endPoint y: 128, distance: 16.3
click at [310, 128] on td "50 ea" at bounding box center [307, 127] width 36 height 17
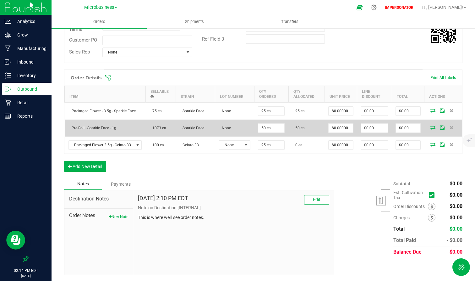
drag, startPoint x: 151, startPoint y: 126, endPoint x: 179, endPoint y: 127, distance: 28.3
click at [179, 127] on outbound-order-line-row "Pre-Roll - Sparkle Face - 1g 1073 ea Sparkle Face None 50 ea 50 ea $0.00000 $0.…" at bounding box center [264, 127] width 398 height 17
click at [176, 128] on td "Sparkle Face" at bounding box center [195, 127] width 39 height 17
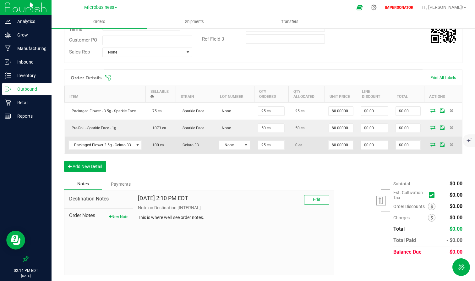
click at [427, 144] on icon at bounding box center [433, 144] width 5 height 4
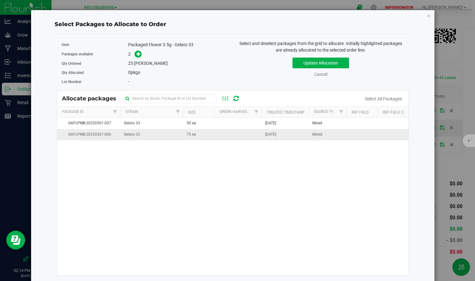
click at [165, 135] on td "Gelato 33" at bounding box center [151, 134] width 63 height 11
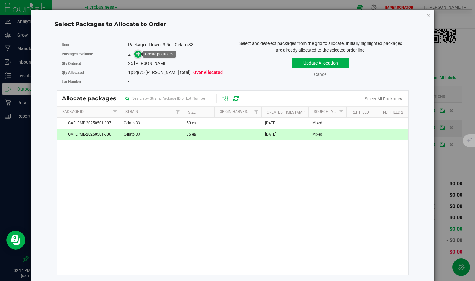
click at [137, 52] on icon at bounding box center [138, 54] width 4 height 4
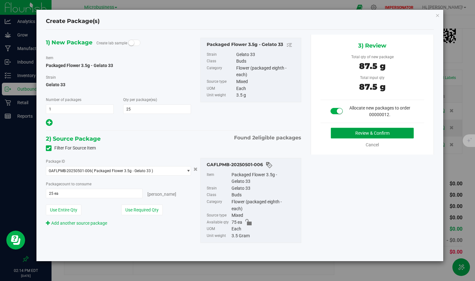
click at [380, 134] on button "Review & Confirm" at bounding box center [372, 133] width 83 height 11
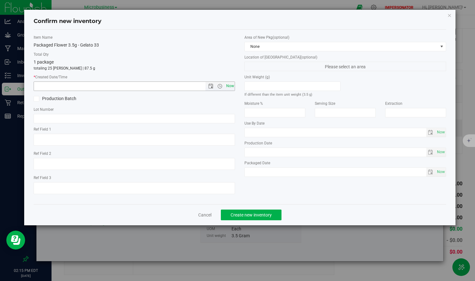
click at [228, 88] on span "Now" at bounding box center [230, 85] width 11 height 9
type input "[DATE] 2:15 PM"
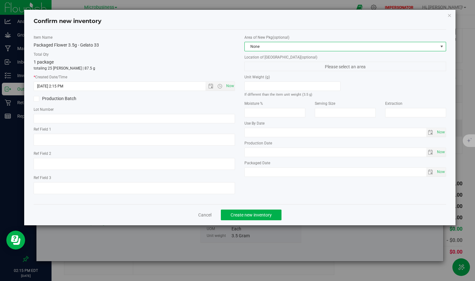
click at [319, 42] on span "None" at bounding box center [341, 46] width 193 height 9
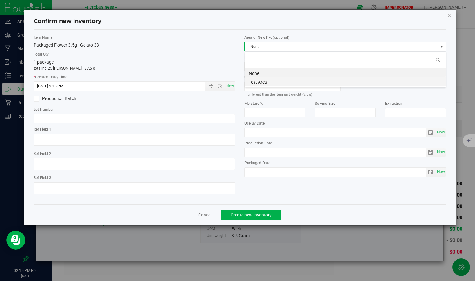
scroll to position [9, 201]
click at [264, 82] on li "Test Area" at bounding box center [345, 81] width 201 height 9
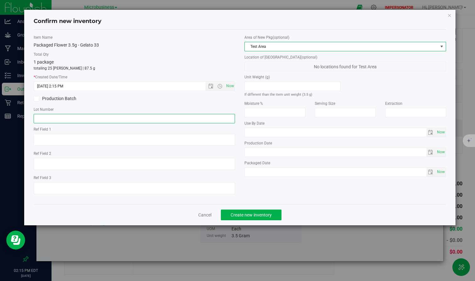
click at [56, 119] on input "text" at bounding box center [134, 118] width 201 height 9
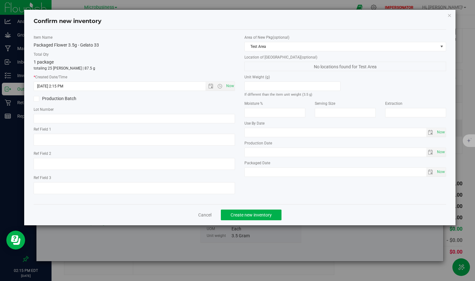
click at [139, 104] on div "Item Name Packaged Flower 3.5g - Gelato 33 Total Qty 1 package totaling 25 [PER…" at bounding box center [134, 117] width 211 height 164
drag, startPoint x: 245, startPoint y: 121, endPoint x: 281, endPoint y: 121, distance: 36.5
click at [281, 121] on label "Use By Date" at bounding box center [345, 123] width 201 height 6
click at [209, 48] on div "Item Name Packaged Flower 3.5g - Gelato 33 Total Qty 1 package totaling 25 [PER…" at bounding box center [134, 117] width 211 height 164
click at [38, 121] on input "text" at bounding box center [134, 118] width 201 height 9
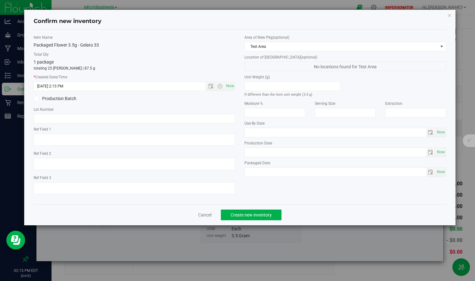
click at [94, 107] on label "Lot Number" at bounding box center [134, 110] width 201 height 6
click at [260, 216] on span "Create new inventory" at bounding box center [251, 214] width 41 height 5
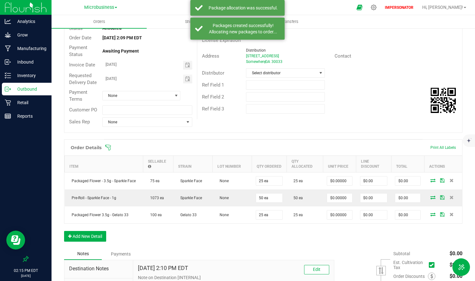
scroll to position [37, 0]
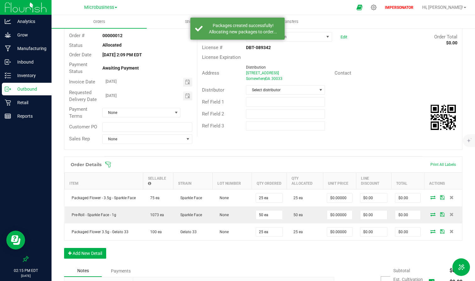
drag, startPoint x: 104, startPoint y: 47, endPoint x: 148, endPoint y: 47, distance: 44.0
click at [148, 47] on div "Allocated" at bounding box center [148, 45] width 100 height 7
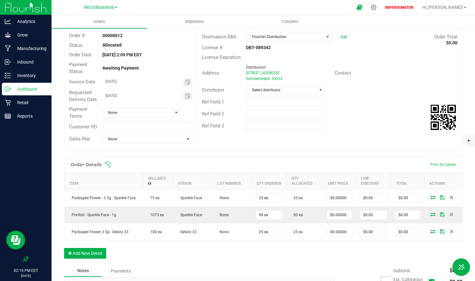
click at [122, 45] on div "Allocated" at bounding box center [148, 45] width 100 height 7
drag, startPoint x: 122, startPoint y: 45, endPoint x: 100, endPoint y: 45, distance: 21.7
click at [100, 45] on div "Allocated" at bounding box center [148, 45] width 100 height 7
click at [101, 45] on div "Allocated" at bounding box center [148, 45] width 100 height 7
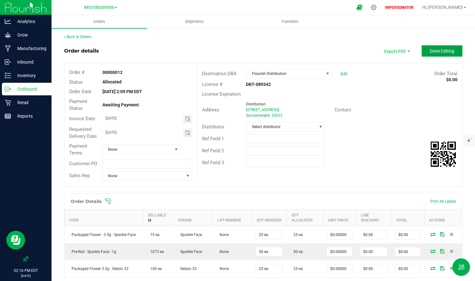
click at [427, 48] on button "Done Editing" at bounding box center [442, 50] width 41 height 11
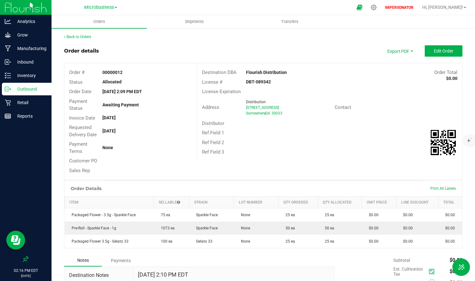
drag, startPoint x: 99, startPoint y: 70, endPoint x: 140, endPoint y: 71, distance: 40.9
click at [140, 71] on div "00000012" at bounding box center [148, 72] width 100 height 7
drag, startPoint x: 126, startPoint y: 74, endPoint x: 101, endPoint y: 74, distance: 24.5
click at [101, 74] on div "00000012" at bounding box center [148, 72] width 100 height 7
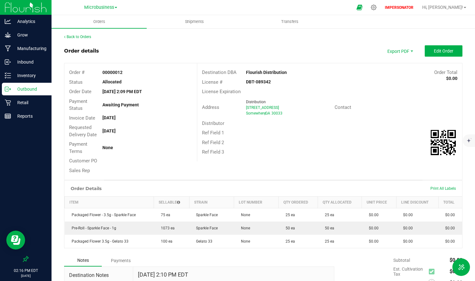
click at [180, 48] on div "Order details Export PDF Edit Order" at bounding box center [263, 50] width 399 height 11
click at [198, 21] on span "Shipments" at bounding box center [195, 22] width 36 height 6
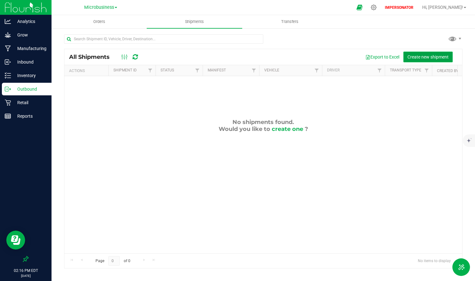
click at [415, 53] on button "Create new shipment" at bounding box center [428, 57] width 49 height 11
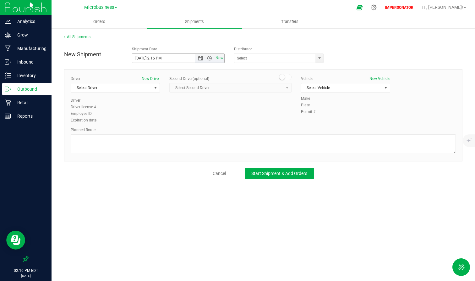
click at [200, 61] on span "Now" at bounding box center [210, 58] width 30 height 9
click at [201, 56] on span "Open the date view" at bounding box center [200, 58] width 5 height 5
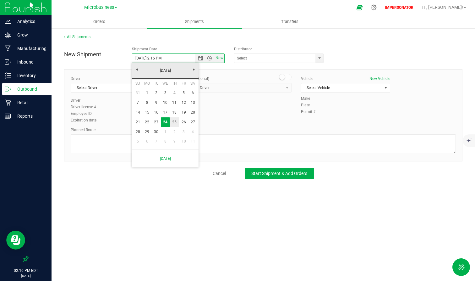
click at [174, 119] on link "25" at bounding box center [174, 122] width 9 height 10
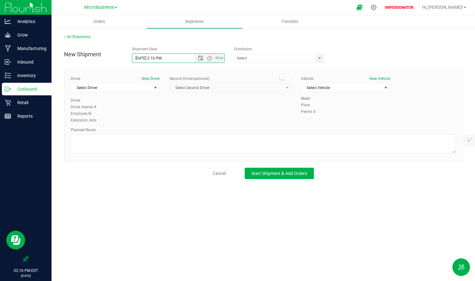
click at [157, 58] on input "[DATE] 2:16 PM" at bounding box center [168, 58] width 73 height 9
click at [161, 59] on input "[DATE] 2:16 PM" at bounding box center [168, 58] width 73 height 9
type input "[DATE] 2:15 PM"
click at [201, 50] on div "Shipment Date" at bounding box center [178, 49] width 93 height 6
click at [322, 63] on div "New Shipment Shipment Date [DATE] 2:15 PM Now Distributor Distribution Kaycha L…" at bounding box center [263, 110] width 399 height 135
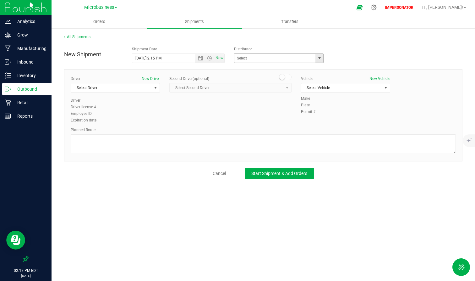
click at [321, 59] on span "select" at bounding box center [319, 58] width 5 height 5
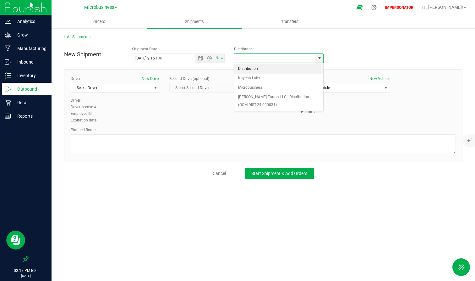
click at [274, 68] on li "Distribution" at bounding box center [278, 68] width 89 height 9
type input "Distribution"
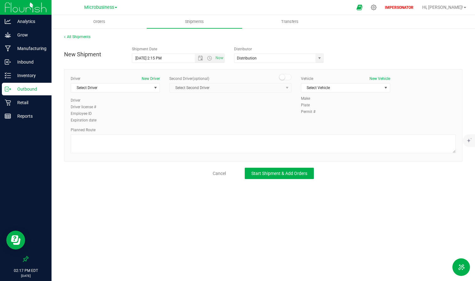
click at [364, 44] on div "New Shipment Shipment Date [DATE] 2:15 PM Now Distributor Distribution Distribu…" at bounding box center [263, 52] width 408 height 19
click at [133, 87] on span "Select Driver" at bounding box center [111, 87] width 81 height 9
click at [89, 115] on span "New Driver" at bounding box center [84, 114] width 18 height 8
click at [346, 88] on span "Select Vehicle" at bounding box center [341, 87] width 81 height 9
click at [338, 100] on li "[PERSON_NAME]'s Tacoma" at bounding box center [345, 98] width 89 height 9
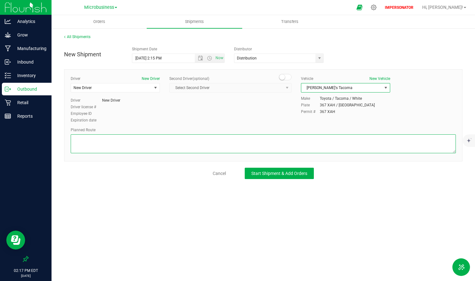
click at [101, 144] on textarea at bounding box center [263, 143] width 385 height 19
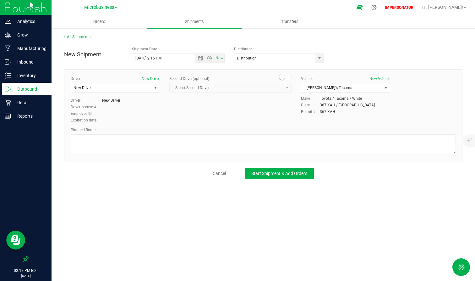
drag, startPoint x: 70, startPoint y: 129, endPoint x: 105, endPoint y: 130, distance: 34.9
click at [105, 130] on div "Driver New Driver New Driver Select Driver New Driver Driver New Driver Driver …" at bounding box center [263, 115] width 399 height 92
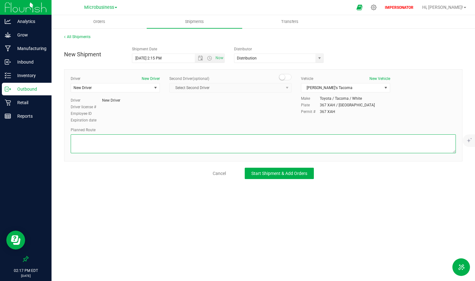
click at [98, 145] on textarea at bounding box center [263, 143] width 385 height 19
type textarea "s"
type textarea "See map."
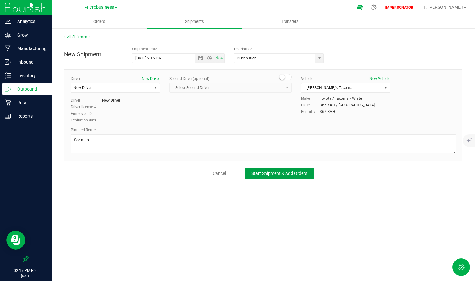
click at [265, 171] on span "Start Shipment & Add Orders" at bounding box center [279, 173] width 56 height 5
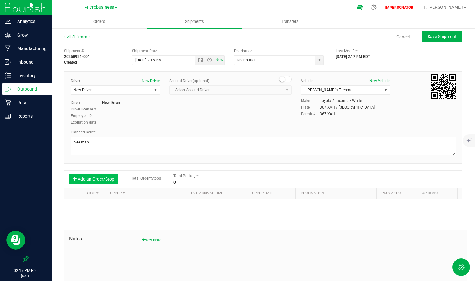
click at [106, 180] on button "Add an Order/Stop" at bounding box center [93, 178] width 49 height 11
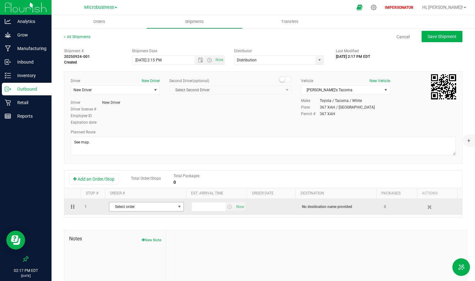
click at [161, 207] on span "Select order" at bounding box center [142, 206] width 66 height 9
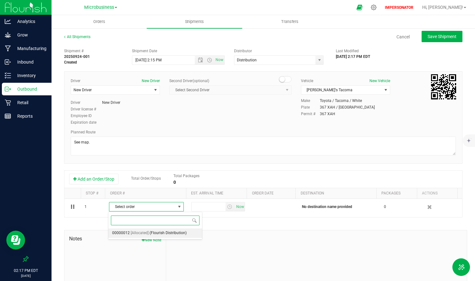
click at [156, 229] on span "(Flourish Distribution)" at bounding box center [168, 233] width 37 height 8
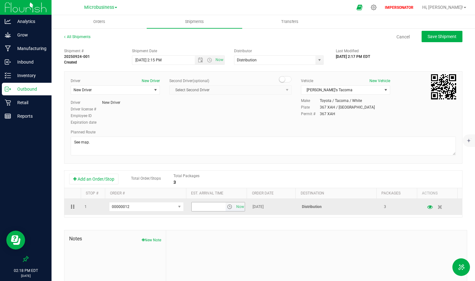
click at [227, 208] on span "select" at bounding box center [229, 206] width 5 height 5
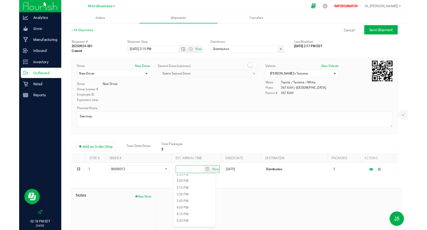
scroll to position [482, 0]
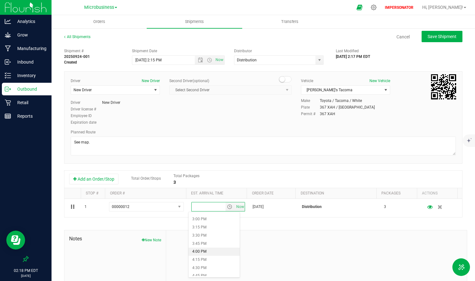
click at [210, 229] on li "4:00 PM" at bounding box center [214, 251] width 51 height 8
click at [245, 229] on div at bounding box center [316, 272] width 301 height 84
click at [427, 34] on span "Save Shipment" at bounding box center [442, 36] width 29 height 5
type input "[DATE] 6:15 PM"
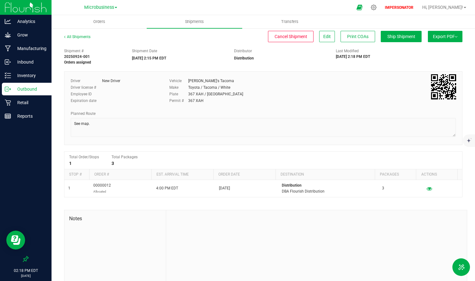
click at [427, 34] on span "Export PDF" at bounding box center [445, 36] width 25 height 5
click at [427, 54] on li "Manifest by Package ID" at bounding box center [443, 50] width 63 height 9
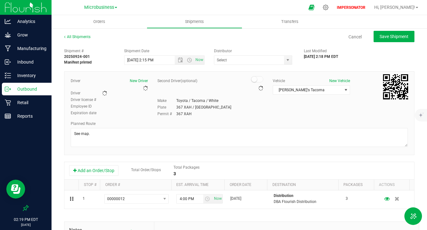
type input "Distribution"
